Goal: Task Accomplishment & Management: Use online tool/utility

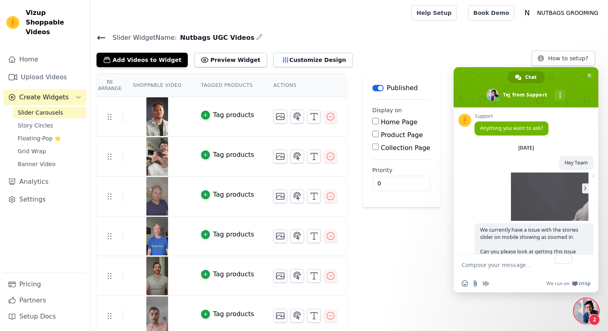
scroll to position [898, 0]
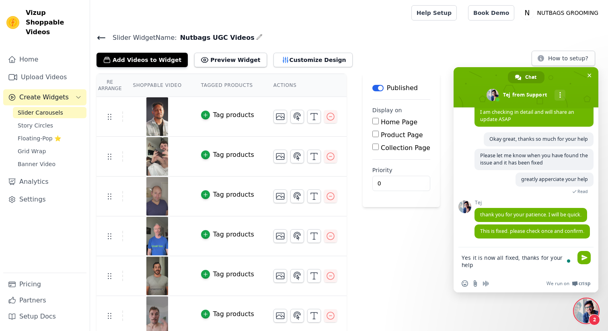
type textarea "Yes it is now all fixed, thanks for your help!"
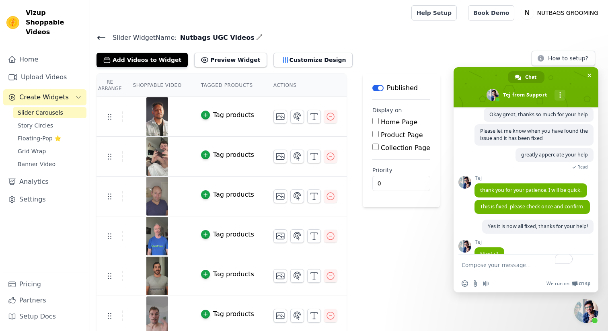
scroll to position [946, 0]
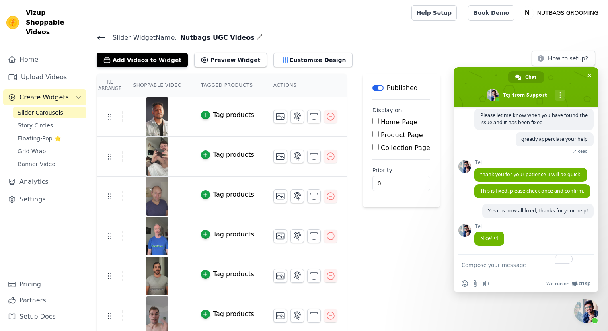
click at [50, 92] on span "Create Widgets" at bounding box center [43, 97] width 49 height 10
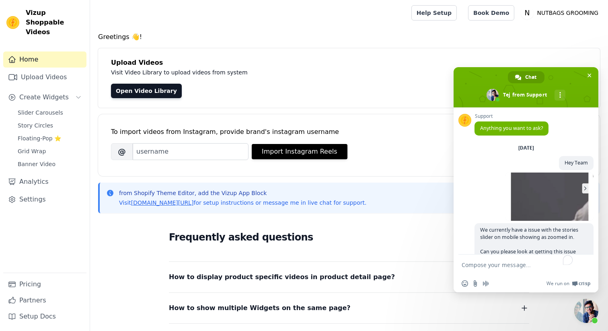
scroll to position [946, 0]
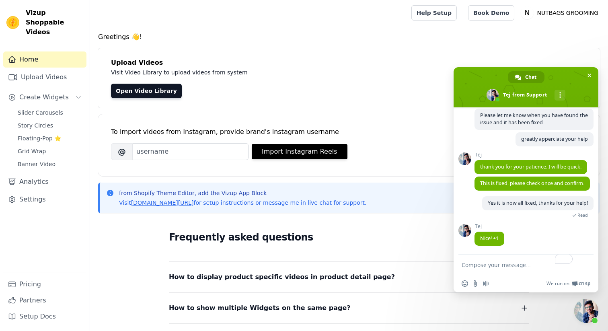
click at [49, 109] on div "Slider Carousels Story Circles Floating-Pop ⭐ Grid Wrap Banner Video" at bounding box center [50, 138] width 74 height 63
drag, startPoint x: 37, startPoint y: 91, endPoint x: 37, endPoint y: 106, distance: 14.9
click at [37, 106] on div "Home Upload Videos Create Widgets Slider Carousels Story Circles Floating-Pop ⭐…" at bounding box center [44, 161] width 83 height 221
click at [37, 109] on span "Slider Carousels" at bounding box center [40, 113] width 45 height 8
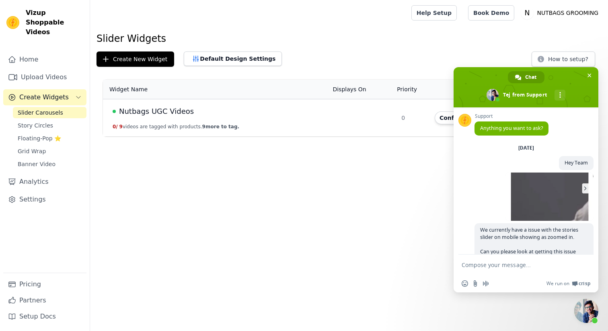
scroll to position [946, 0]
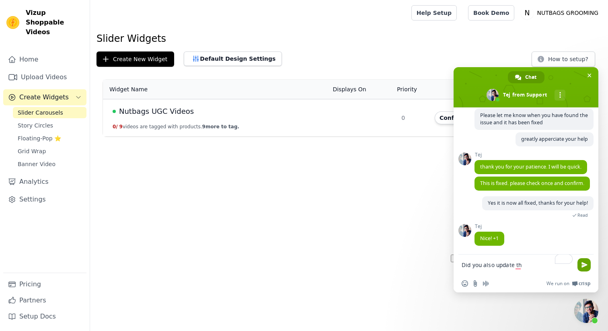
drag, startPoint x: 483, startPoint y: 268, endPoint x: 588, endPoint y: 270, distance: 105.4
click at [588, 270] on div "Did you also update th" at bounding box center [526, 265] width 145 height 20
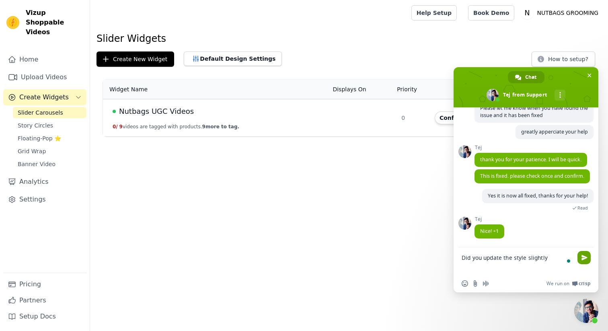
type textarea "Did you update the style slightly?"
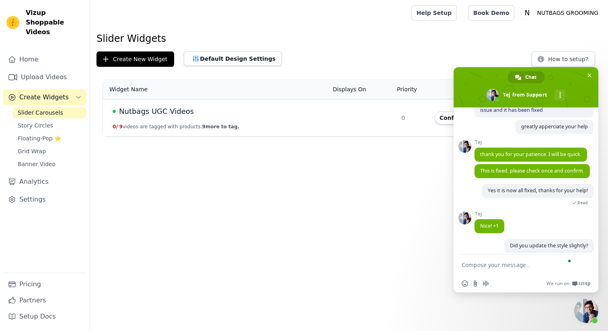
scroll to position [975, 0]
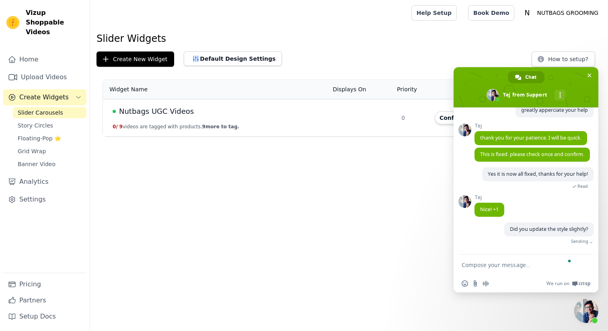
type textarea ";"
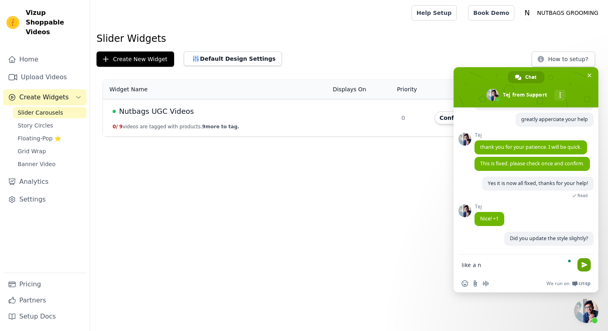
scroll to position [966, 0]
type textarea "like a newer version?"
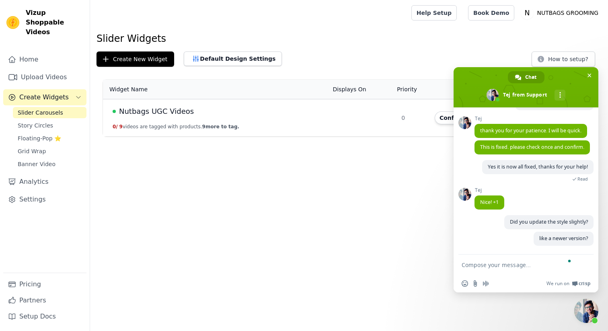
scroll to position [983, 0]
click at [214, 120] on td "Nutbags UGC Videos 0 / 9 videos are tagged with products. 9 more to tag." at bounding box center [215, 117] width 225 height 37
click at [154, 117] on td "Nutbags UGC Videos 0 / 9 videos are tagged with products. 9 more to tag." at bounding box center [215, 117] width 225 height 37
click at [154, 110] on span "Nutbags UGC Videos" at bounding box center [156, 111] width 75 height 11
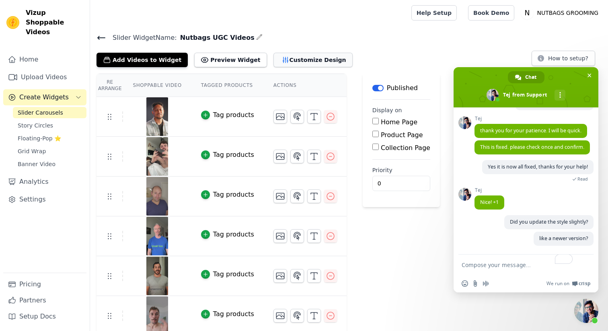
click at [287, 64] on button "Customize Design" at bounding box center [312, 60] width 79 height 14
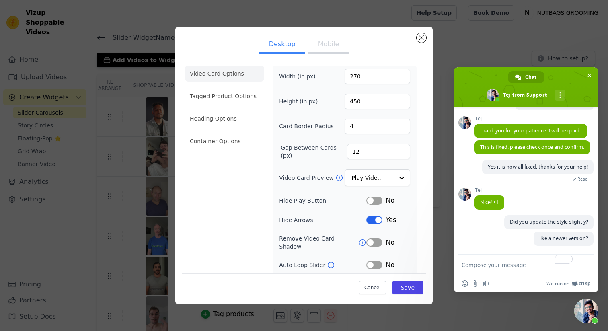
scroll to position [35, 0]
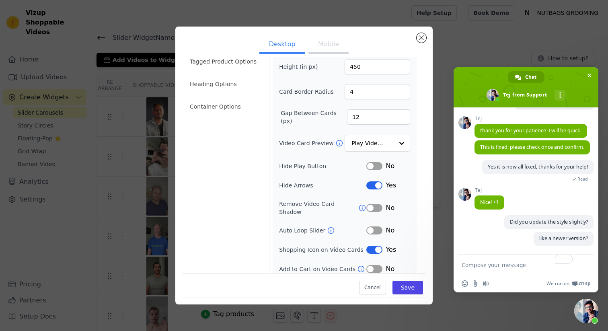
click at [347, 246] on label "Shopping Icon on Video Cards" at bounding box center [322, 250] width 87 height 8
click at [213, 80] on li "Heading Options" at bounding box center [224, 84] width 79 height 16
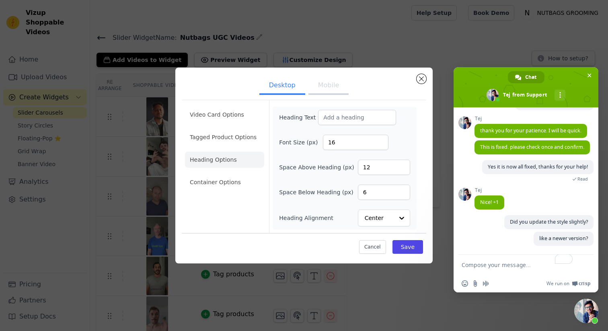
scroll to position [0, 0]
click at [204, 178] on li "Container Options" at bounding box center [224, 182] width 79 height 16
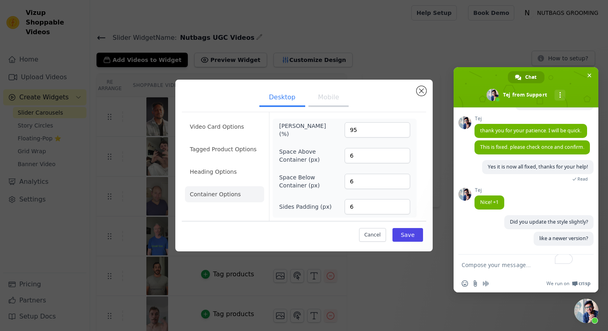
click at [327, 107] on button "Mobile" at bounding box center [328, 98] width 40 height 18
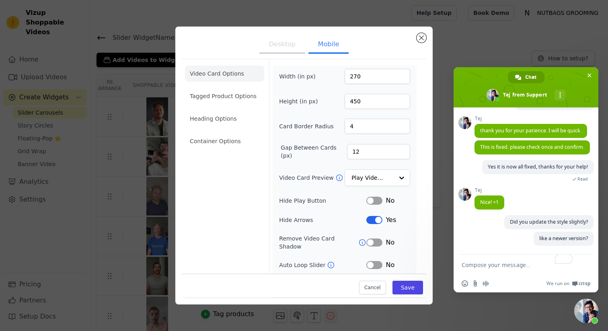
scroll to position [54, 0]
